Goal: Task Accomplishment & Management: Manage account settings

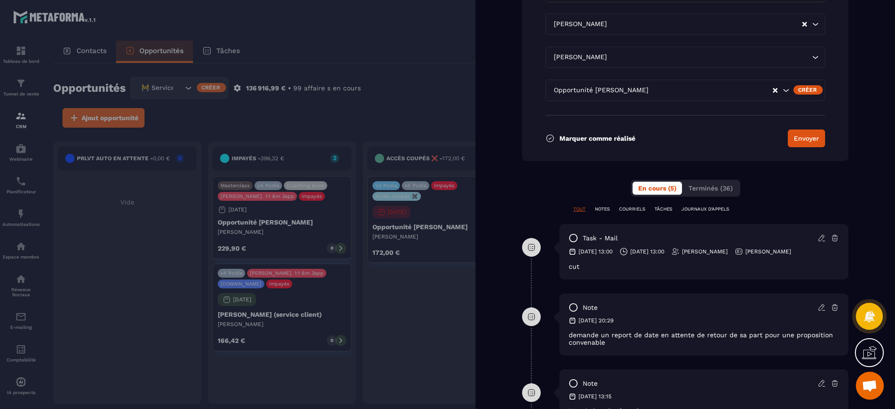
scroll to position [559, 0]
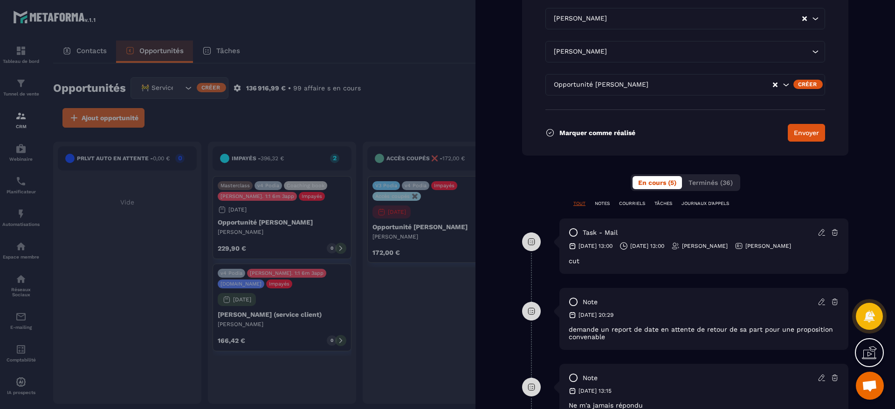
click at [447, 82] on div at bounding box center [447, 204] width 895 height 409
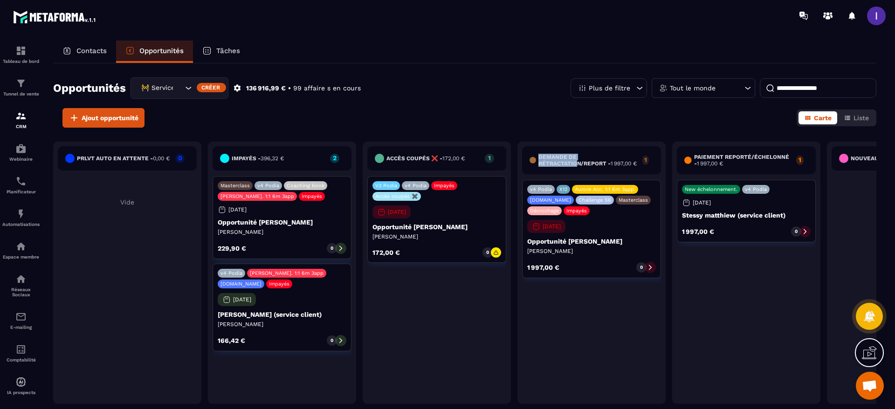
drag, startPoint x: 578, startPoint y: 163, endPoint x: 416, endPoint y: 255, distance: 185.9
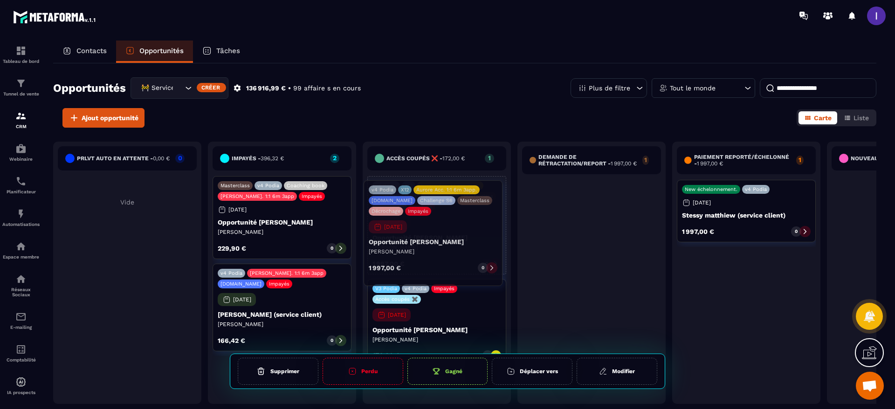
drag, startPoint x: 626, startPoint y: 229, endPoint x: 467, endPoint y: 222, distance: 158.7
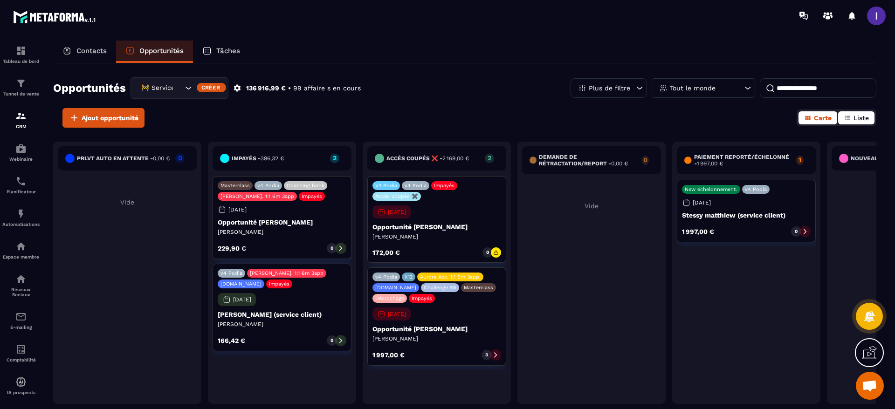
click at [856, 117] on span "Liste" at bounding box center [861, 117] width 15 height 7
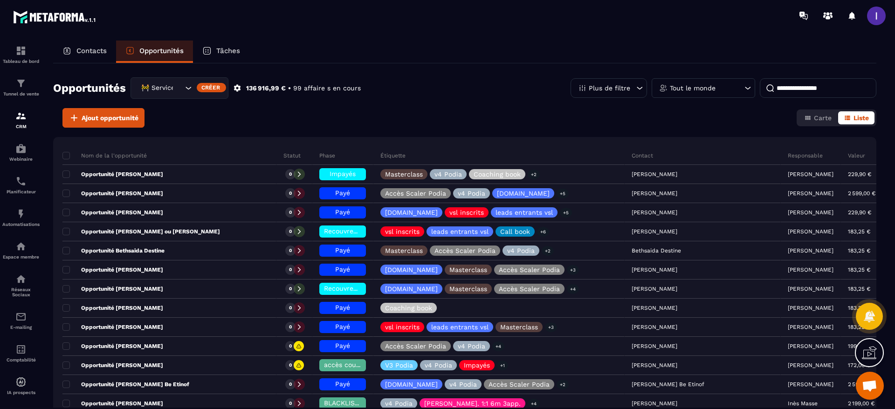
click at [793, 83] on input at bounding box center [818, 88] width 117 height 20
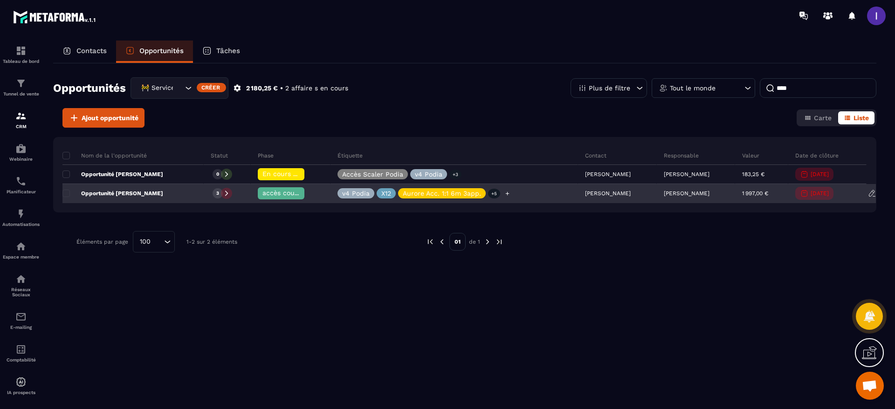
type input "****"
click at [513, 192] on div at bounding box center [508, 193] width 10 height 10
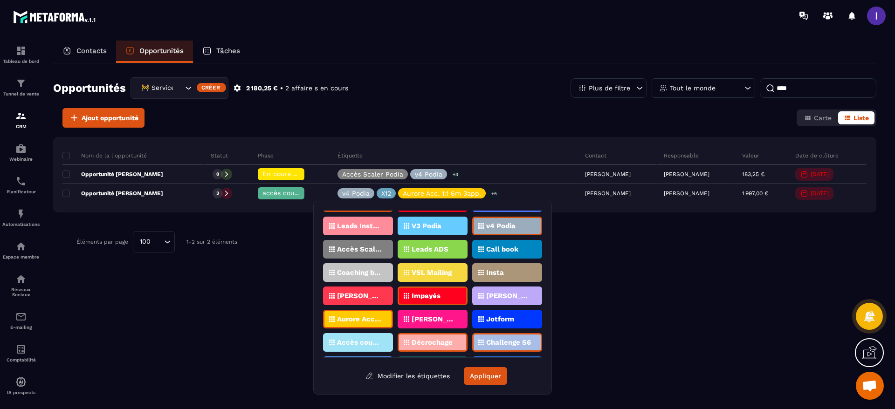
scroll to position [70, 0]
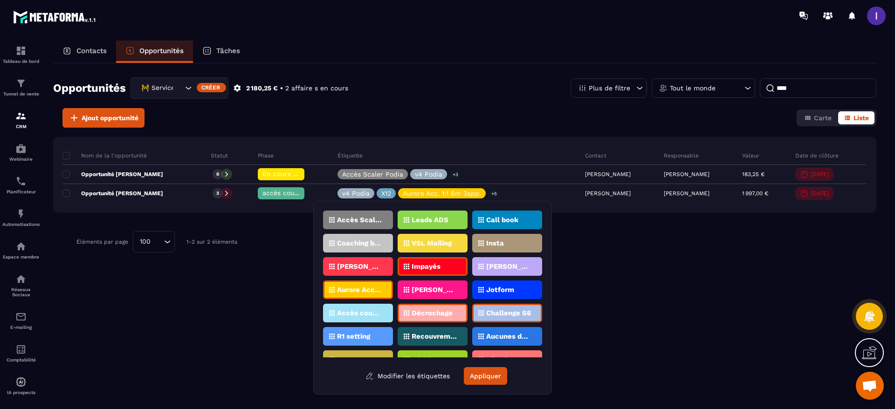
click at [398, 317] on div "Accès coupés ✖️" at bounding box center [433, 313] width 70 height 19
click at [488, 367] on button "Appliquer" at bounding box center [485, 376] width 43 height 18
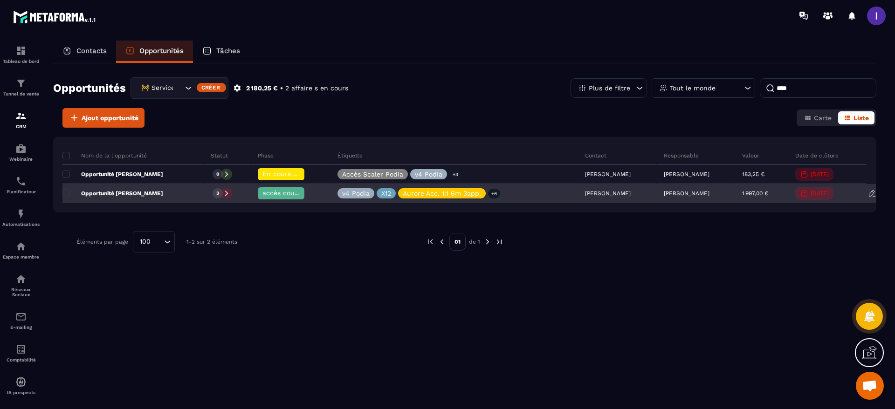
click at [139, 190] on p "Opportunité Claire-Amandine Rebier-Lancelle" at bounding box center [112, 193] width 101 height 7
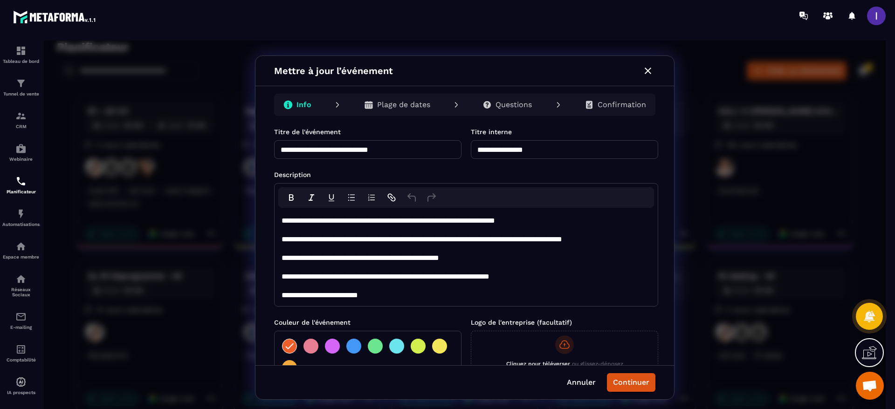
scroll to position [185, 0]
